Goal: Information Seeking & Learning: Learn about a topic

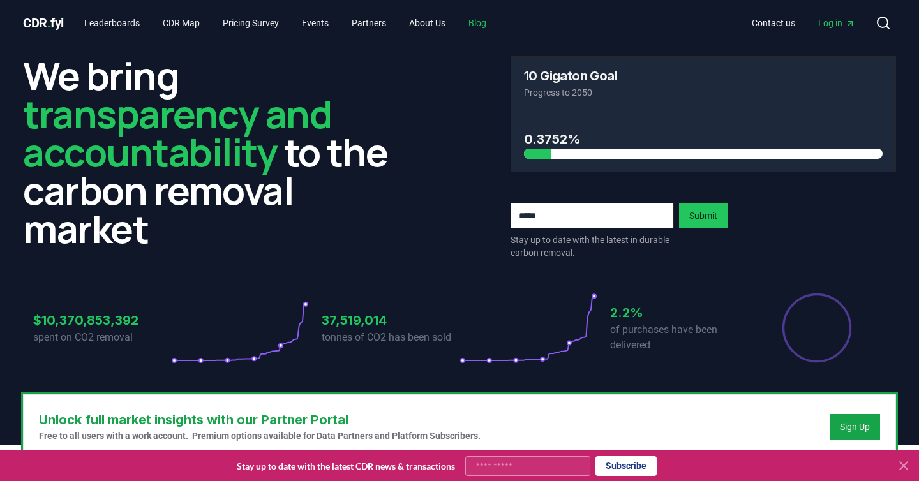
click at [496, 26] on link "Blog" at bounding box center [477, 22] width 38 height 23
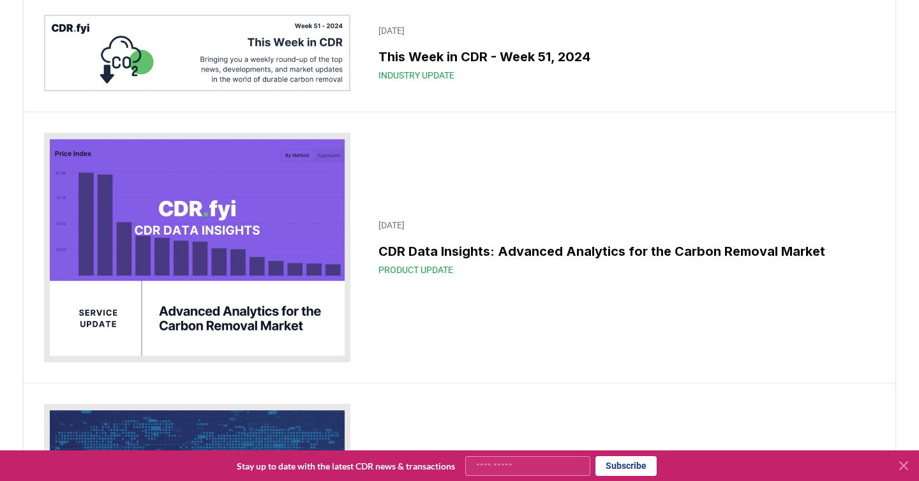
scroll to position [9354, 0]
